Goal: Information Seeking & Learning: Learn about a topic

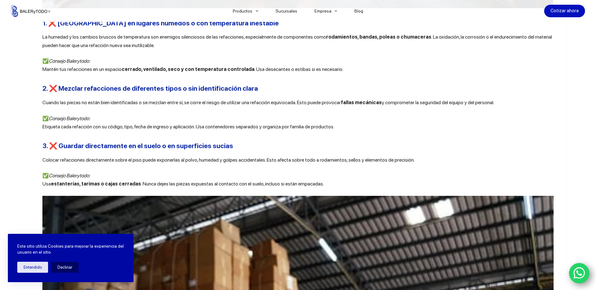
scroll to position [440, 0]
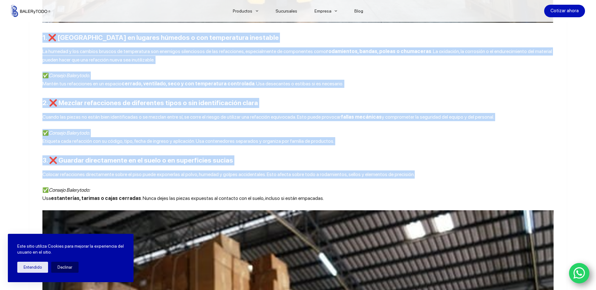
drag, startPoint x: 40, startPoint y: 38, endPoint x: 409, endPoint y: 174, distance: 393.9
copy div "0. ❌ Loremipsu do sitamet consect a eli seddoeiusmo temporinc Ut laboree d mag …"
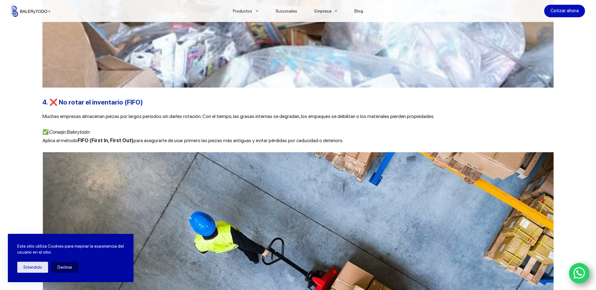
scroll to position [973, 0]
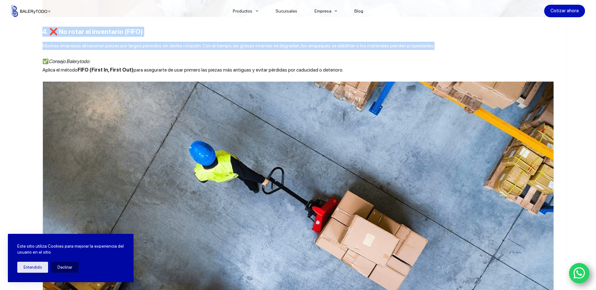
drag, startPoint x: 41, startPoint y: 36, endPoint x: 431, endPoint y: 51, distance: 389.9
click at [431, 51] on div "En el mundo industrial, tener refacciones disponibles en el momento justo puede…" at bounding box center [297, 116] width 511 height 1707
copy div "4. ❌ No rotar el inventario (FIFO) Muchas empresas almacenan piezas por largos …"
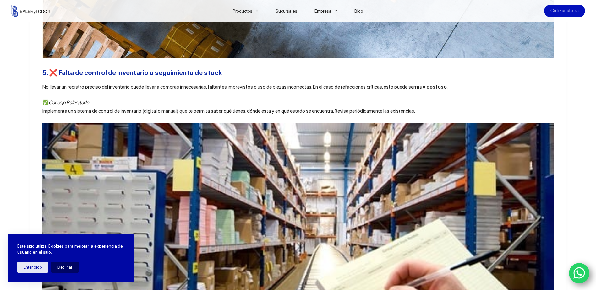
scroll to position [1256, 0]
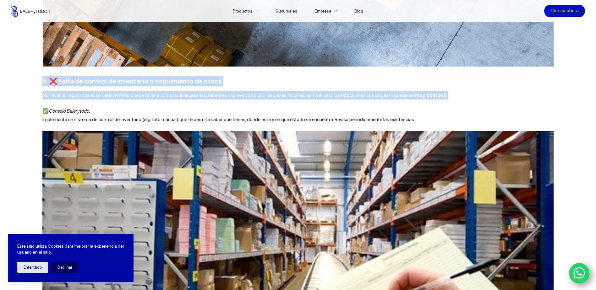
drag, startPoint x: 41, startPoint y: 88, endPoint x: 471, endPoint y: 101, distance: 430.7
copy div "5. ❌ Falta de control de inventario o seguimiento de stock No llevar un registr…"
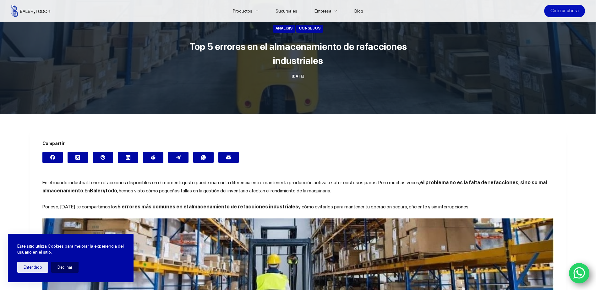
scroll to position [0, 0]
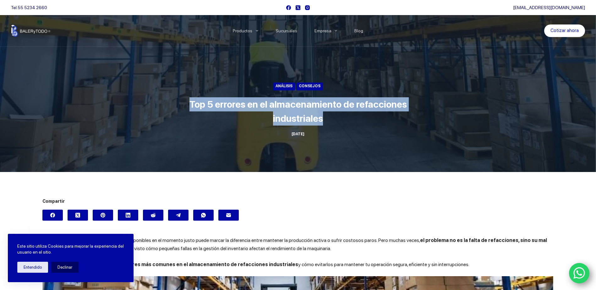
drag, startPoint x: 192, startPoint y: 105, endPoint x: 406, endPoint y: 115, distance: 214.3
click at [406, 115] on h1 "Top 5 errores en el almacenamiento de refacciones industriales" at bounding box center [297, 111] width 235 height 28
copy h1 "Top 5 errores en el almacenamiento de refacciones industriales"
click at [428, 123] on div at bounding box center [298, 86] width 596 height 172
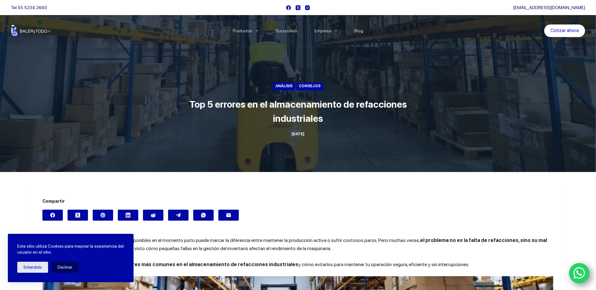
click at [342, 82] on ul "Análisis Consejos" at bounding box center [297, 86] width 235 height 9
click at [333, 130] on header "Análisis Consejos Top 5 errores en el almacenamiento de refacciones industriale…" at bounding box center [297, 109] width 235 height 126
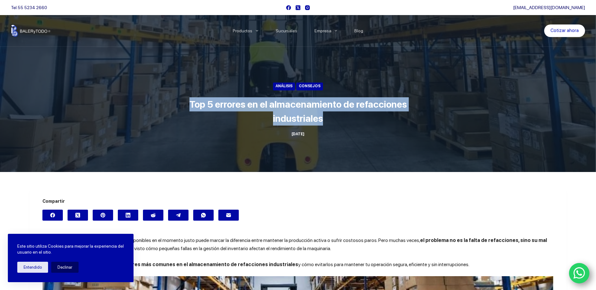
drag, startPoint x: 191, startPoint y: 106, endPoint x: 327, endPoint y: 119, distance: 136.6
click at [327, 119] on h1 "Top 5 errores en el almacenamiento de refacciones industriales" at bounding box center [297, 111] width 235 height 28
copy h1 "Top 5 errores en el almacenamiento de refacciones industriales"
